Goal: Task Accomplishment & Management: Complete application form

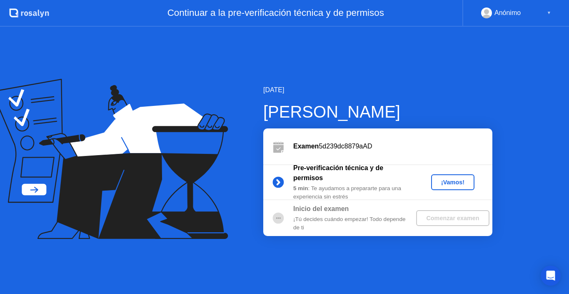
click at [455, 189] on button "¡Vamos!" at bounding box center [452, 182] width 43 height 16
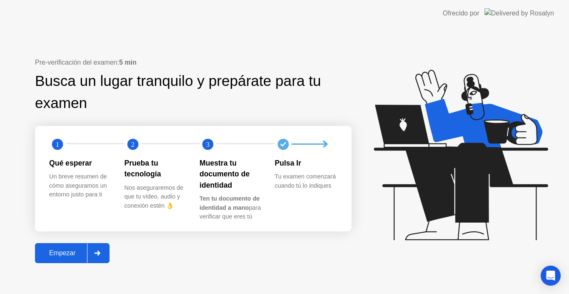
click at [50, 249] on div "Empezar" at bounding box center [62, 252] width 50 height 7
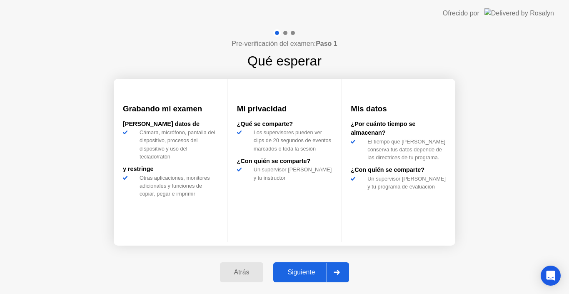
click at [294, 268] on div "Siguiente" at bounding box center [301, 271] width 51 height 7
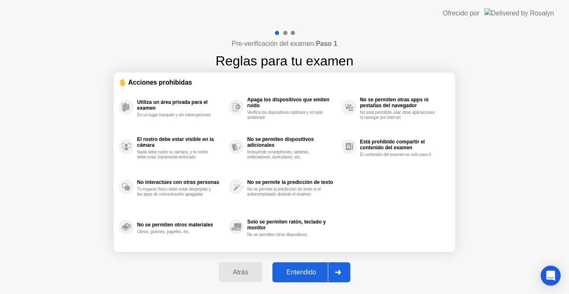
click at [295, 268] on div "Entendido" at bounding box center [301, 271] width 53 height 7
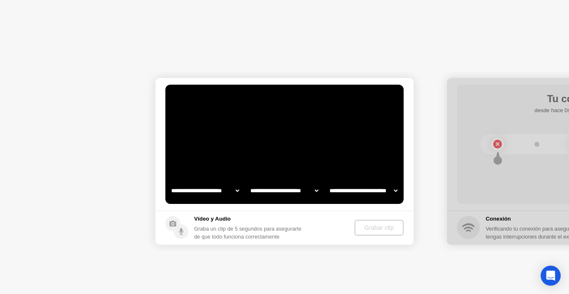
select select "**********"
select select "*******"
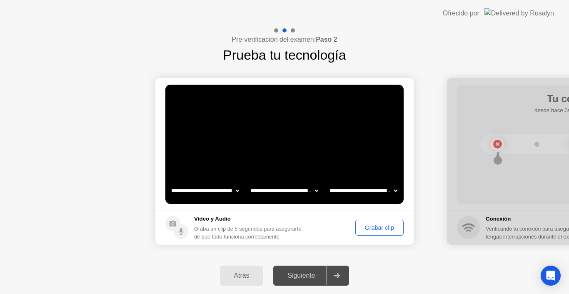
click at [375, 221] on button "Grabar clip" at bounding box center [379, 227] width 48 height 16
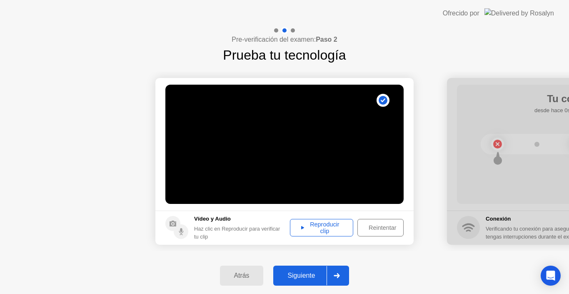
click at [317, 234] on div "Reproducir clip" at bounding box center [321, 227] width 57 height 13
click at [312, 275] on div "Siguiente" at bounding box center [301, 275] width 51 height 7
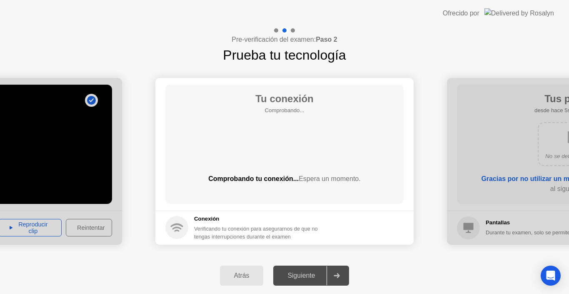
click at [311, 275] on div "Siguiente" at bounding box center [301, 275] width 51 height 7
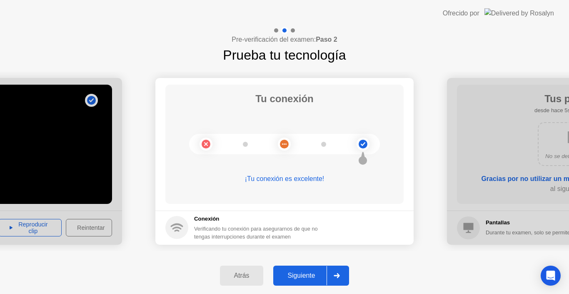
click at [289, 274] on div "Siguiente" at bounding box center [301, 275] width 51 height 7
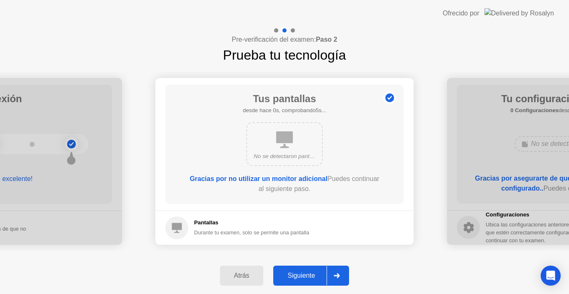
click at [289, 274] on div "Siguiente" at bounding box center [301, 275] width 51 height 7
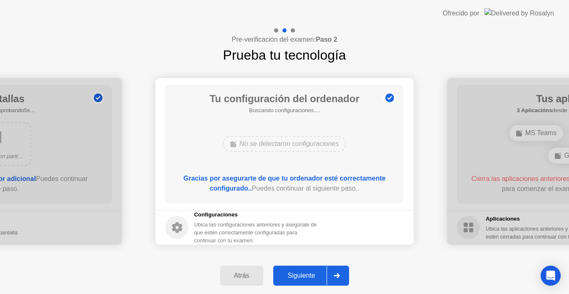
click at [289, 274] on div "Siguiente" at bounding box center [301, 275] width 51 height 7
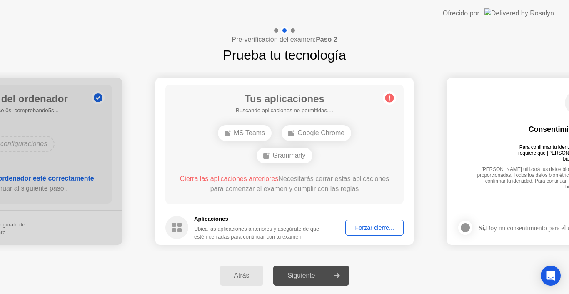
click at [289, 274] on div "Siguiente" at bounding box center [301, 275] width 51 height 7
click at [354, 228] on div "Forzar cierre..." at bounding box center [374, 227] width 52 height 7
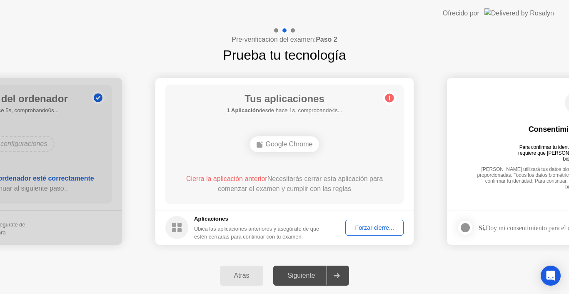
click at [519, 274] on div "Atrás Siguiente" at bounding box center [284, 275] width 569 height 37
click at [377, 231] on div "Forzar cierre..." at bounding box center [374, 227] width 52 height 7
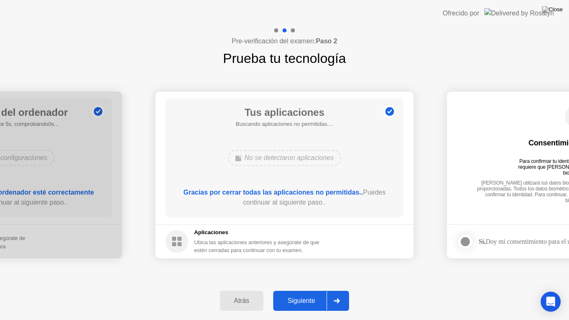
drag, startPoint x: 486, startPoint y: 62, endPoint x: 486, endPoint y: 96, distance: 33.7
click at [486, 96] on div "**********" at bounding box center [284, 173] width 569 height 293
drag, startPoint x: 11, startPoint y: 4, endPoint x: 149, endPoint y: 216, distance: 252.9
click at [148, 213] on app-layout-with-logo "**********" at bounding box center [284, 160] width 569 height 320
click at [293, 293] on div "Siguiente" at bounding box center [301, 300] width 51 height 7
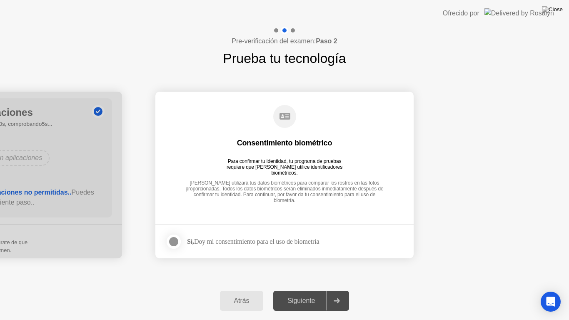
click at [293, 293] on div "Siguiente" at bounding box center [301, 300] width 51 height 7
click at [177, 245] on div at bounding box center [174, 242] width 10 height 10
click at [320, 293] on div "Siguiente" at bounding box center [301, 300] width 51 height 7
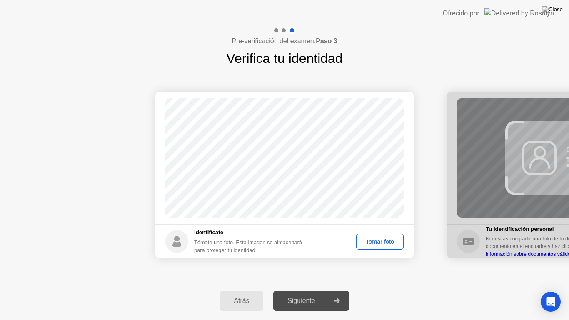
click at [365, 240] on div "Tomar foto" at bounding box center [380, 241] width 42 height 7
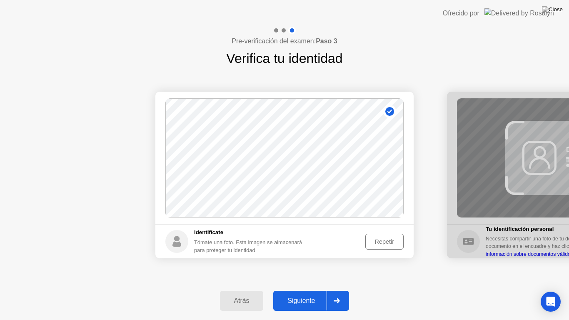
click at [326, 293] on button "Siguiente" at bounding box center [311, 301] width 76 height 20
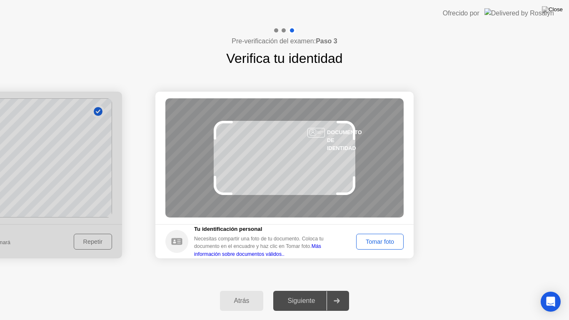
click at [386, 238] on div "Tomar foto" at bounding box center [380, 241] width 42 height 7
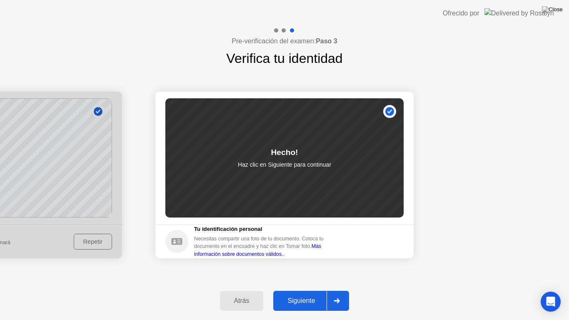
click at [289, 293] on div "Siguiente" at bounding box center [301, 300] width 51 height 7
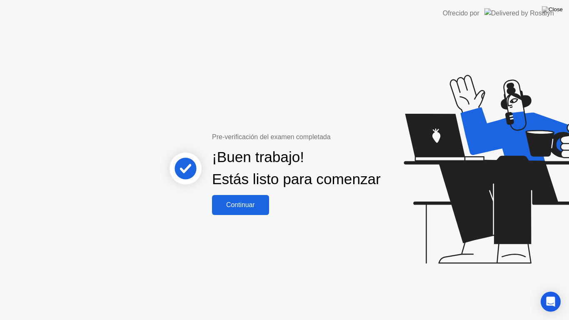
click at [233, 173] on div "¡Buen trabajo! Estás listo para comenzar" at bounding box center [296, 168] width 169 height 44
click at [241, 209] on div "Continuar" at bounding box center [240, 204] width 52 height 7
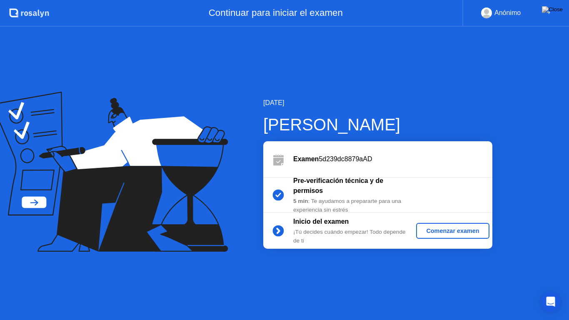
click at [434, 233] on div "Comenzar examen" at bounding box center [452, 230] width 66 height 7
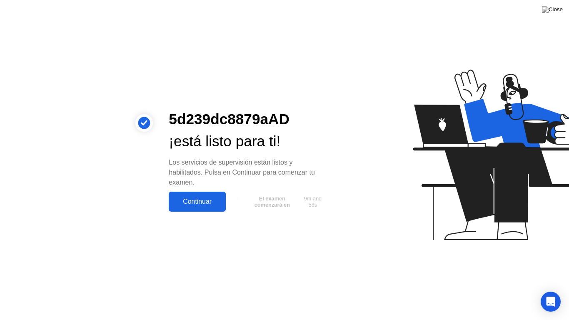
click at [188, 203] on div "Continuar" at bounding box center [197, 201] width 52 height 7
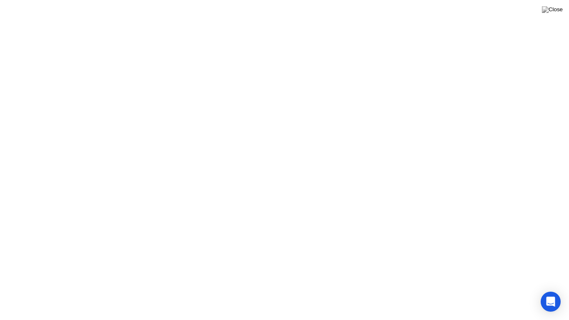
click video
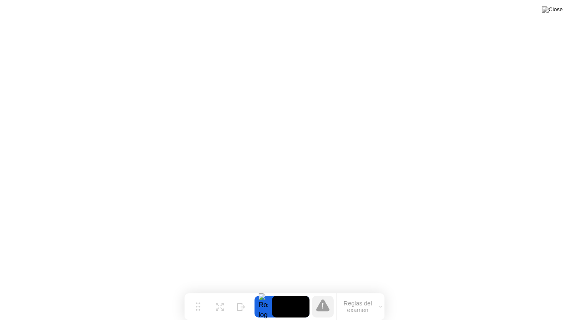
click at [351, 293] on button "Reglas del examen" at bounding box center [360, 306] width 48 height 14
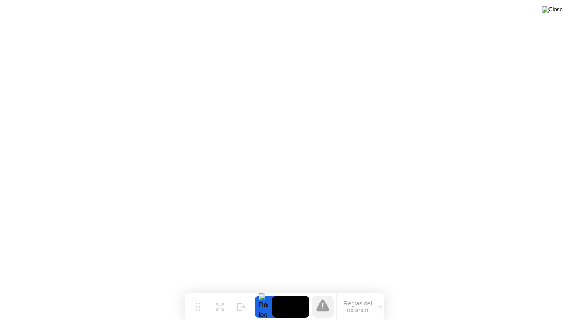
click at [554, 12] on img at bounding box center [552, 9] width 21 height 7
